Goal: Task Accomplishment & Management: Manage account settings

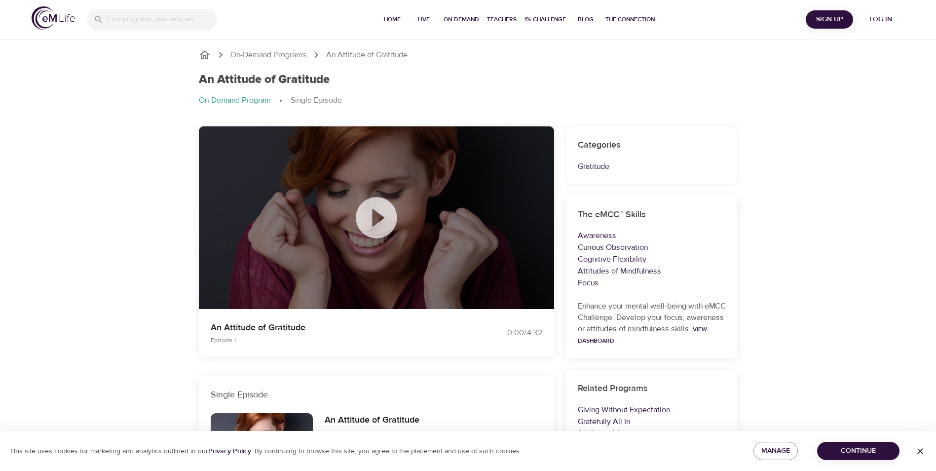
click at [380, 226] on icon at bounding box center [376, 217] width 41 height 41
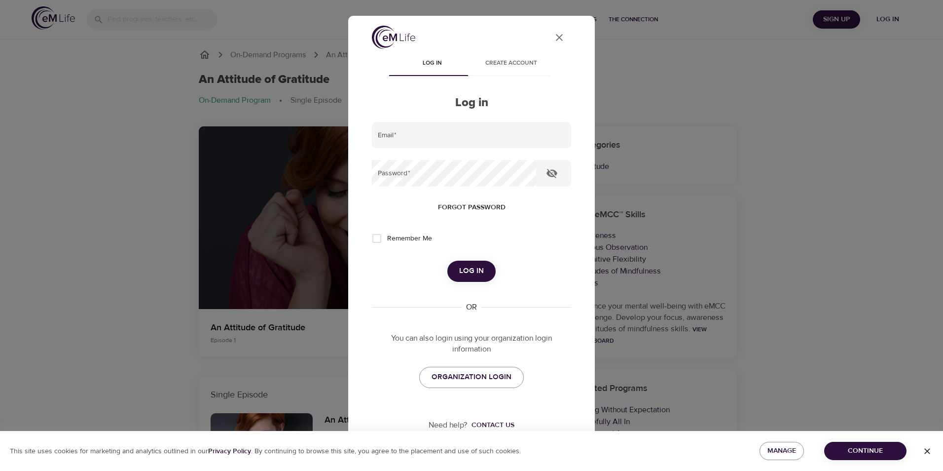
click at [553, 36] on icon "User Profile" at bounding box center [559, 38] width 12 height 12
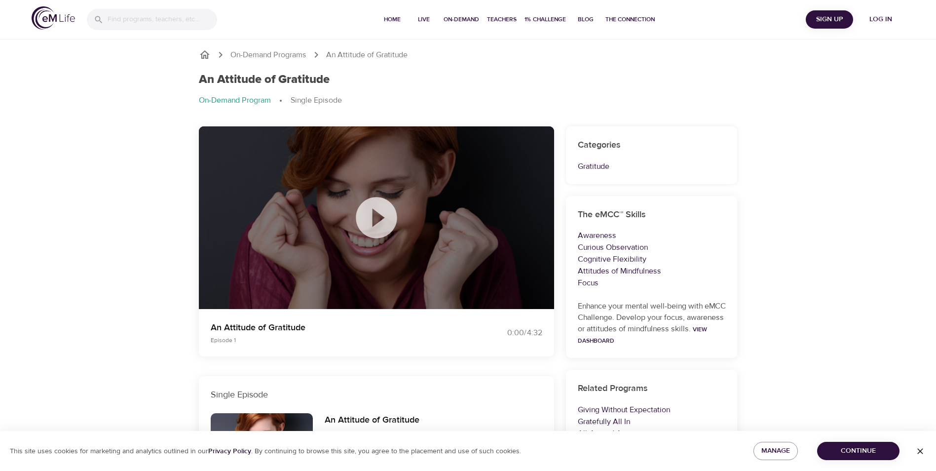
click at [374, 225] on icon at bounding box center [376, 217] width 49 height 49
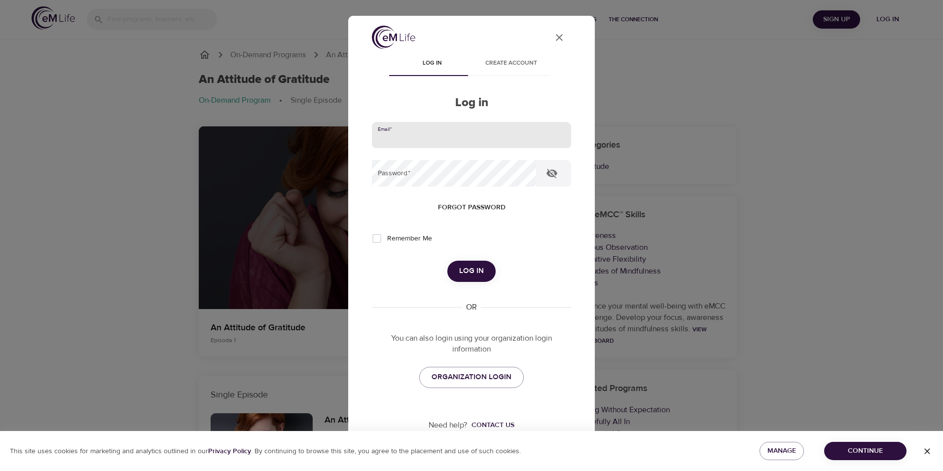
click at [465, 126] on input "email" at bounding box center [471, 135] width 199 height 27
type input "[PERSON_NAME][EMAIL_ADDRESS][PERSON_NAME][DOMAIN_NAME]"
click at [447, 260] on button "Log in" at bounding box center [471, 270] width 48 height 21
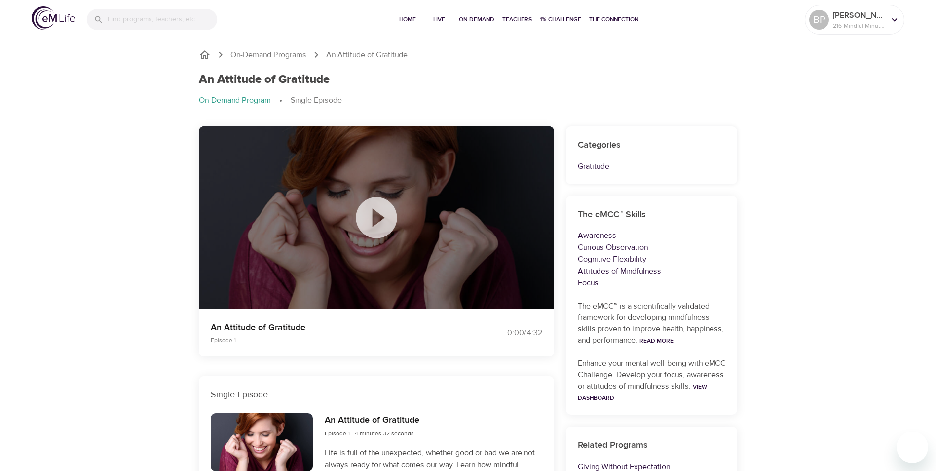
click at [375, 226] on icon at bounding box center [376, 217] width 41 height 41
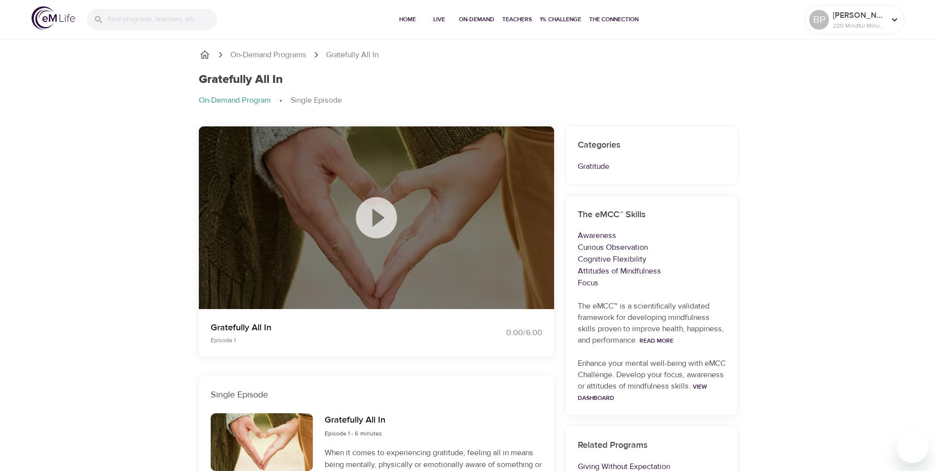
click at [379, 211] on icon at bounding box center [376, 217] width 41 height 41
